Goal: Information Seeking & Learning: Learn about a topic

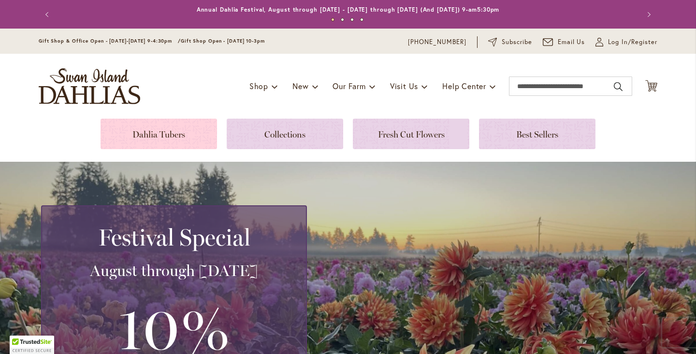
click at [142, 137] on link at bounding box center [159, 133] width 117 height 30
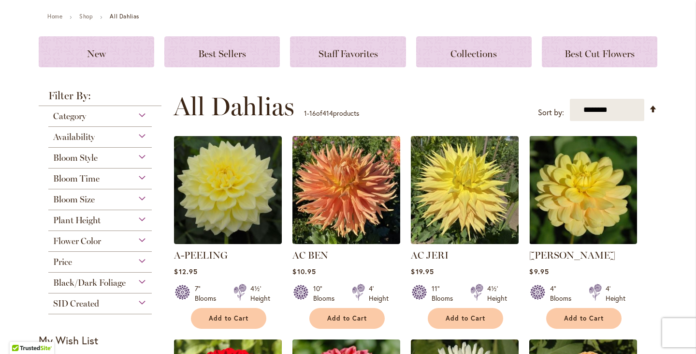
scroll to position [12, 0]
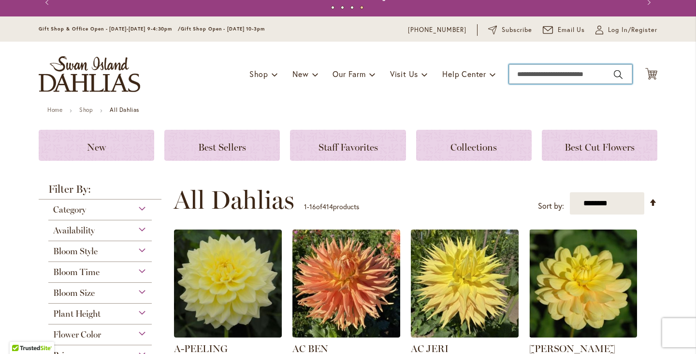
click at [530, 73] on input "Search" at bounding box center [570, 73] width 123 height 19
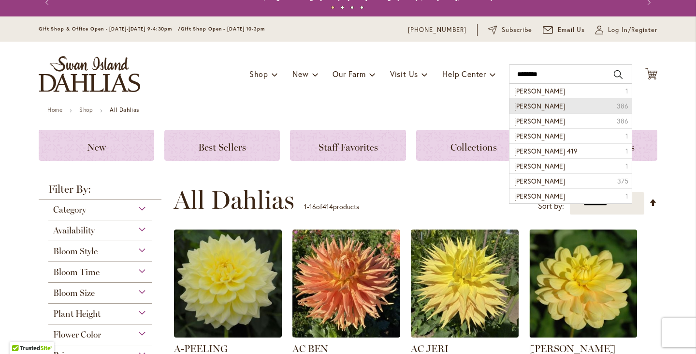
click at [539, 104] on span "Lora ashley dahlia" at bounding box center [540, 105] width 51 height 9
type input "**********"
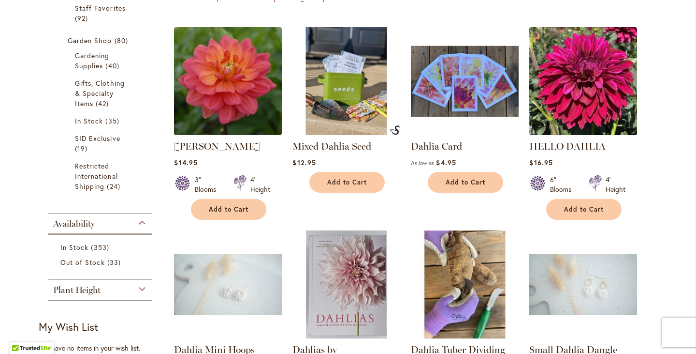
scroll to position [335, 0]
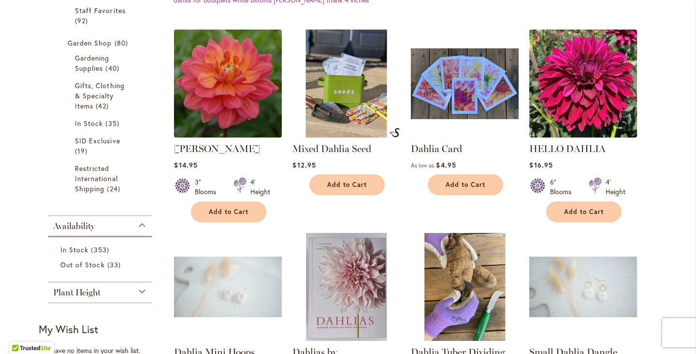
click at [206, 86] on img at bounding box center [228, 83] width 113 height 113
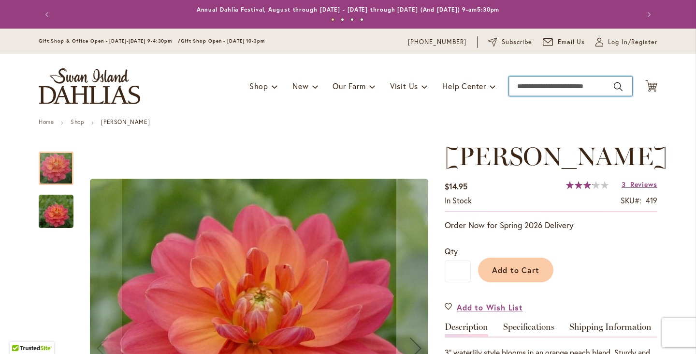
click at [571, 88] on input "Search" at bounding box center [570, 85] width 123 height 19
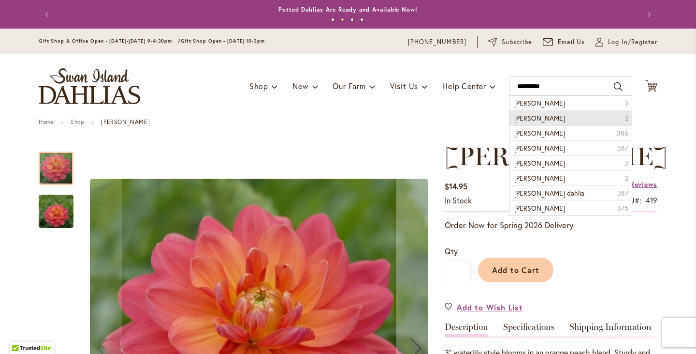
click at [543, 122] on span "Cooper Blaine" at bounding box center [540, 117] width 51 height 9
type input "**********"
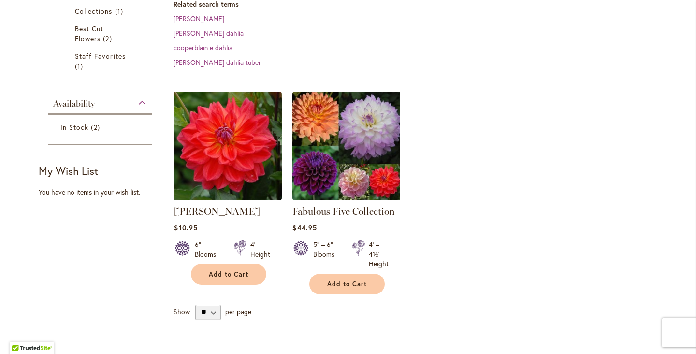
scroll to position [213, 0]
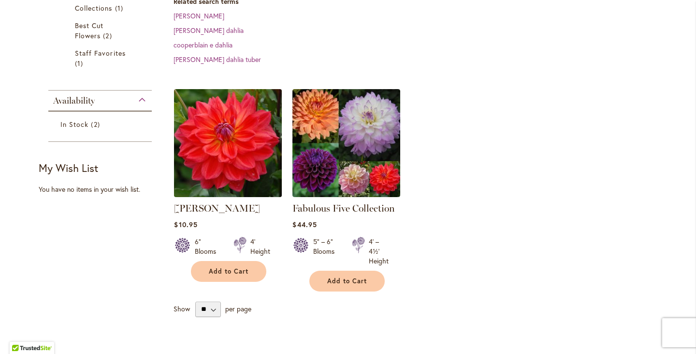
click at [230, 132] on img at bounding box center [228, 142] width 113 height 113
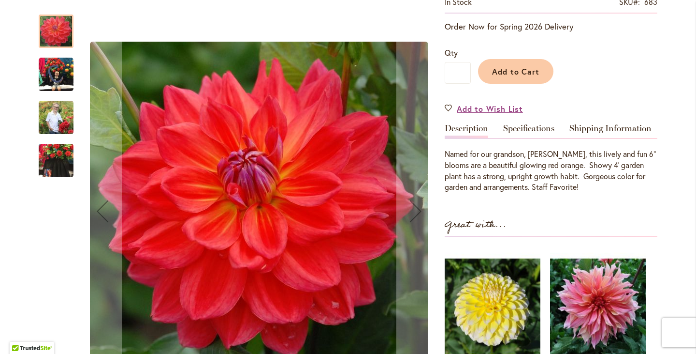
scroll to position [205, 0]
